Goal: Transaction & Acquisition: Purchase product/service

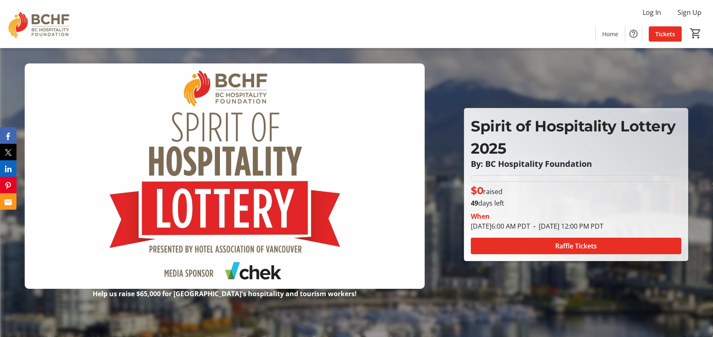
scroll to position [494, 0]
click at [659, 30] on span "Tickets" at bounding box center [665, 34] width 20 height 9
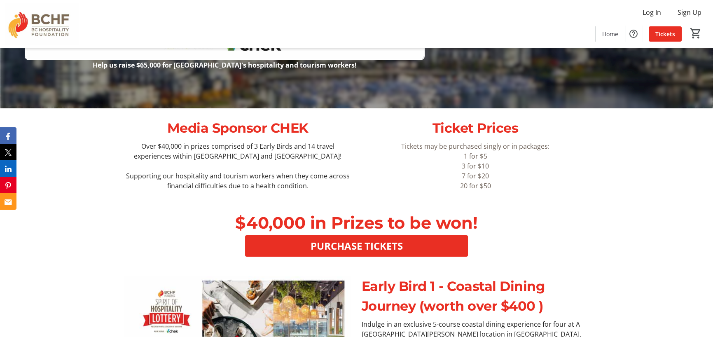
scroll to position [247, 0]
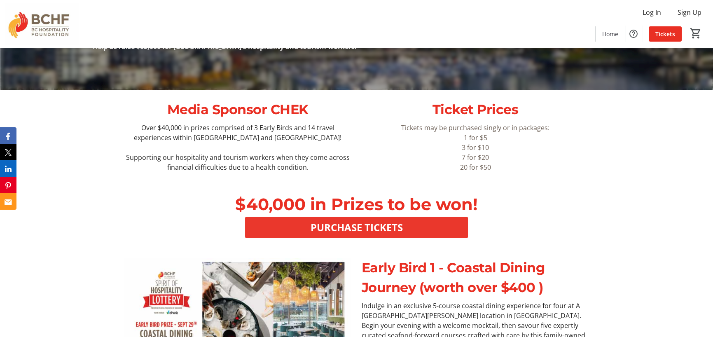
click at [366, 230] on span "PURCHASE TICKETS" at bounding box center [356, 227] width 92 height 15
